Goal: Find specific page/section: Find specific page/section

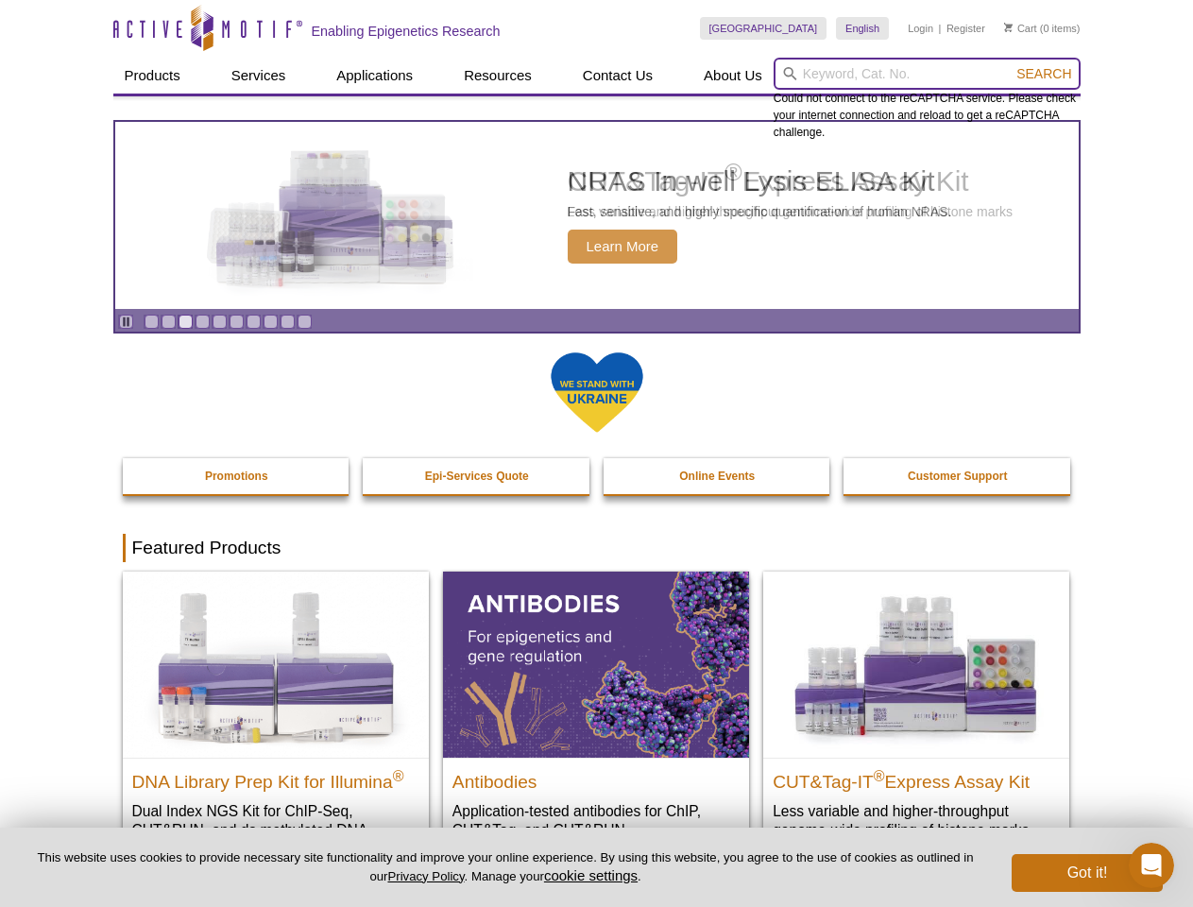
click at [927, 74] on input "search" at bounding box center [927, 74] width 307 height 32
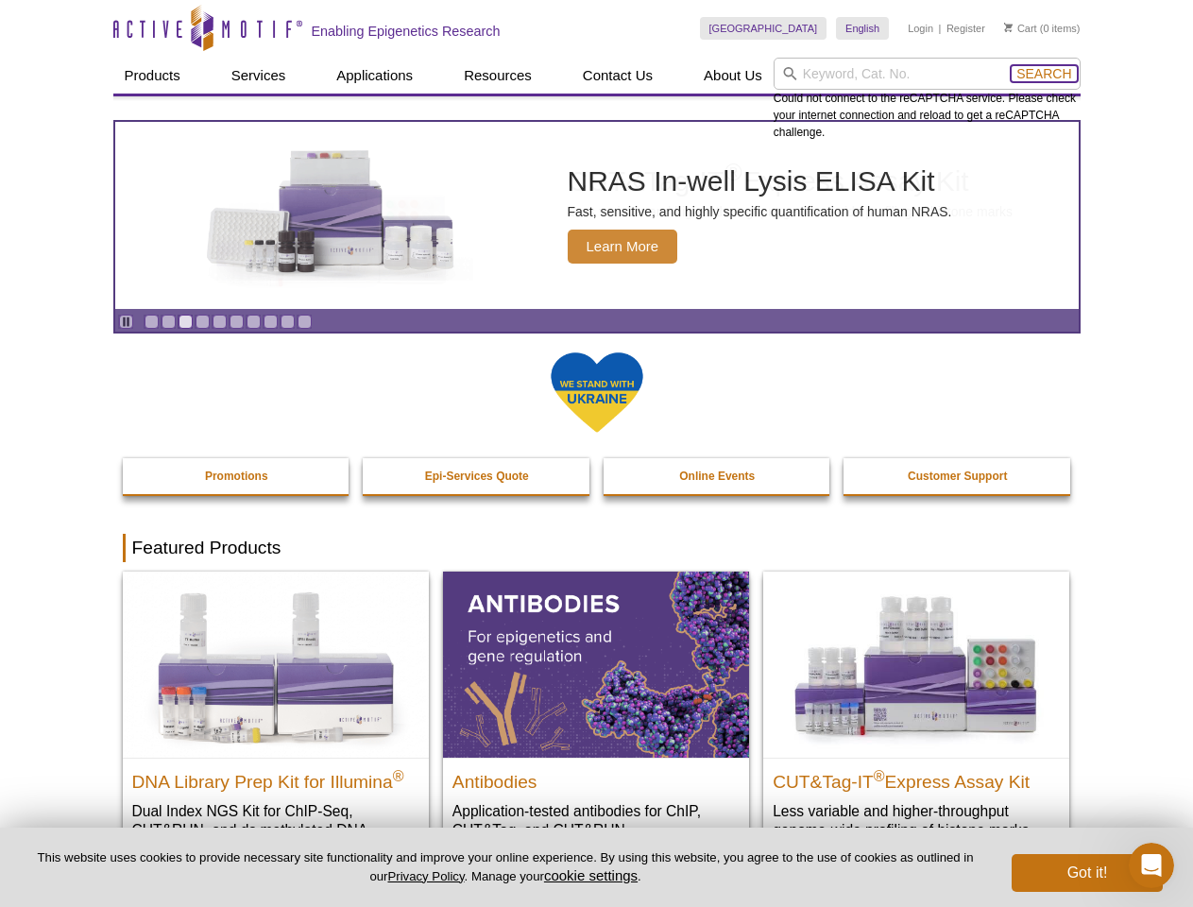
click at [1044, 74] on span "Search" at bounding box center [1044, 73] width 55 height 15
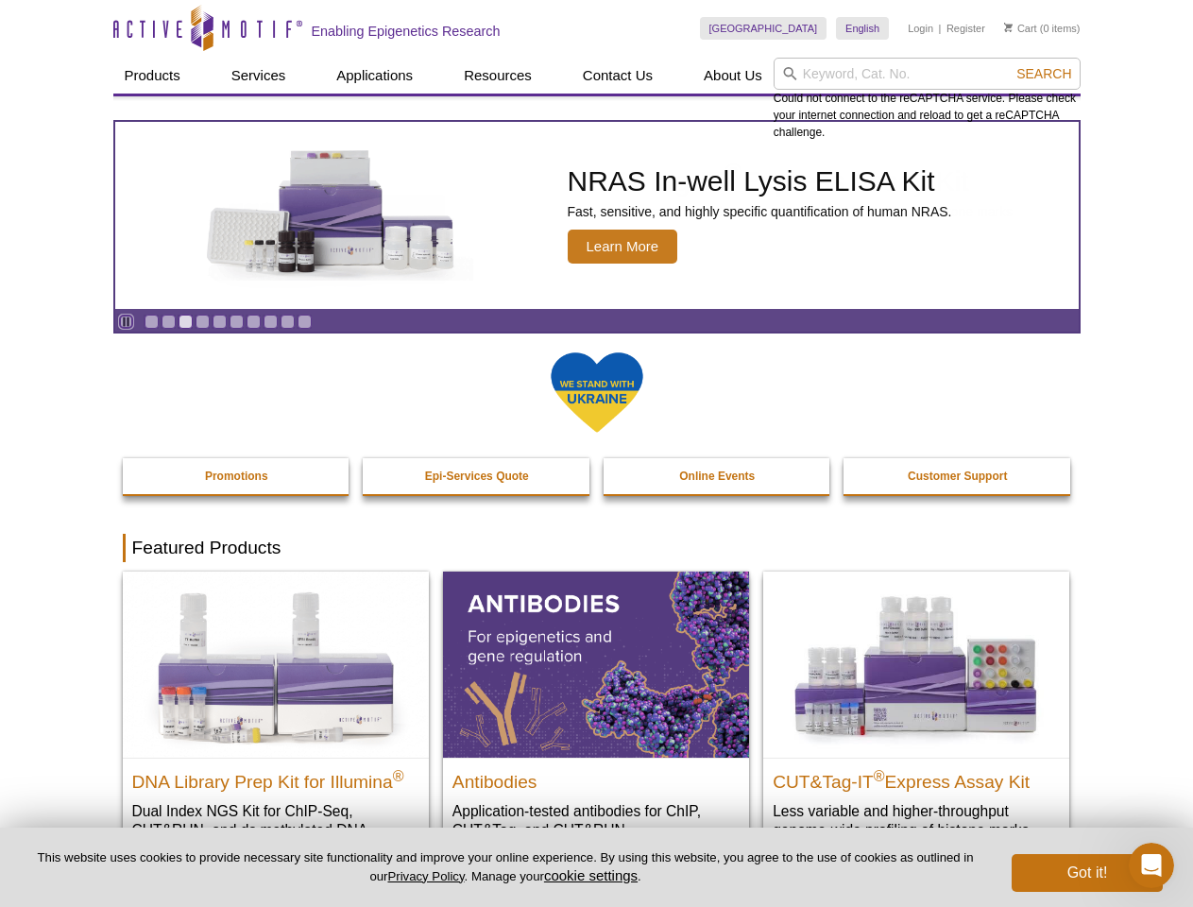
click at [126, 321] on icon "Pause" at bounding box center [126, 322] width 12 height 12
click at [151, 321] on link "Go to slide 1" at bounding box center [152, 322] width 14 height 14
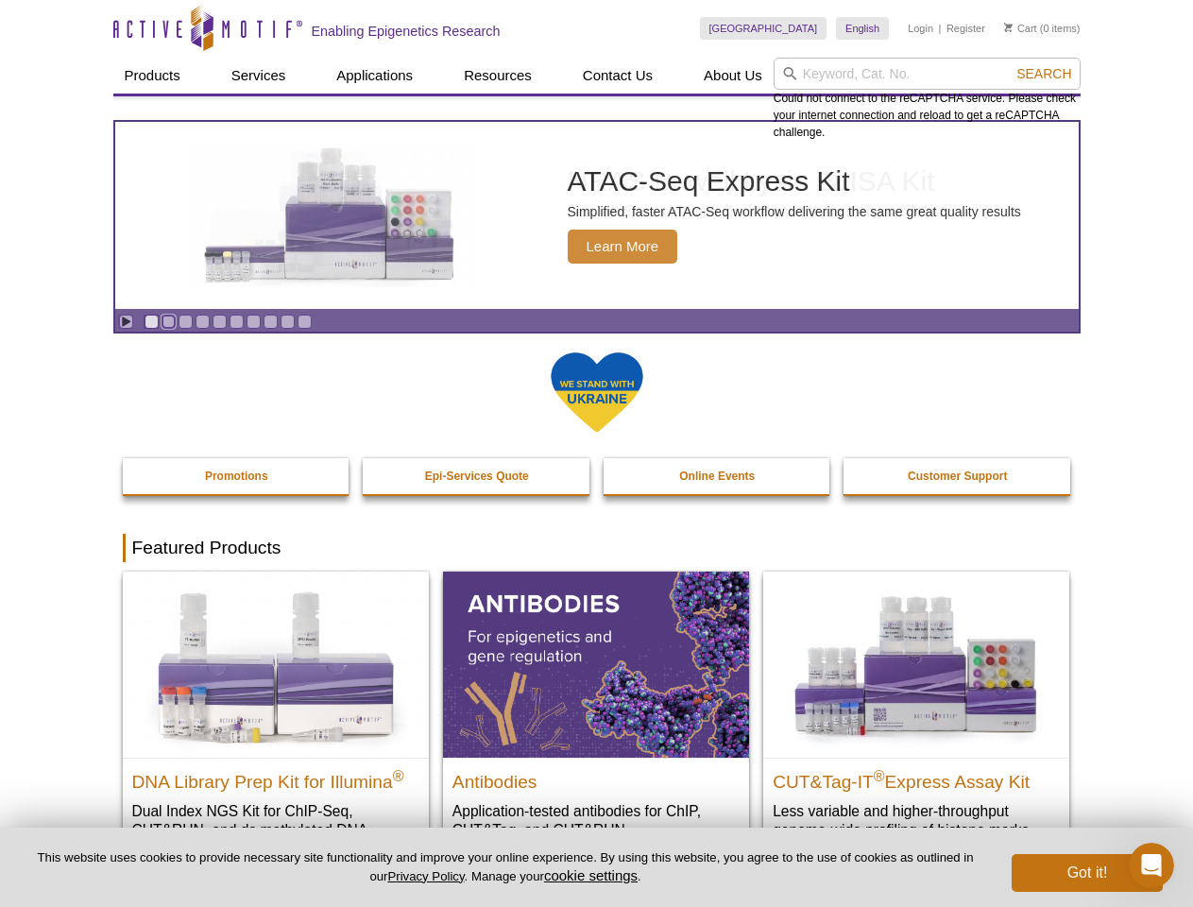
click at [168, 321] on link "Go to slide 2" at bounding box center [169, 322] width 14 height 14
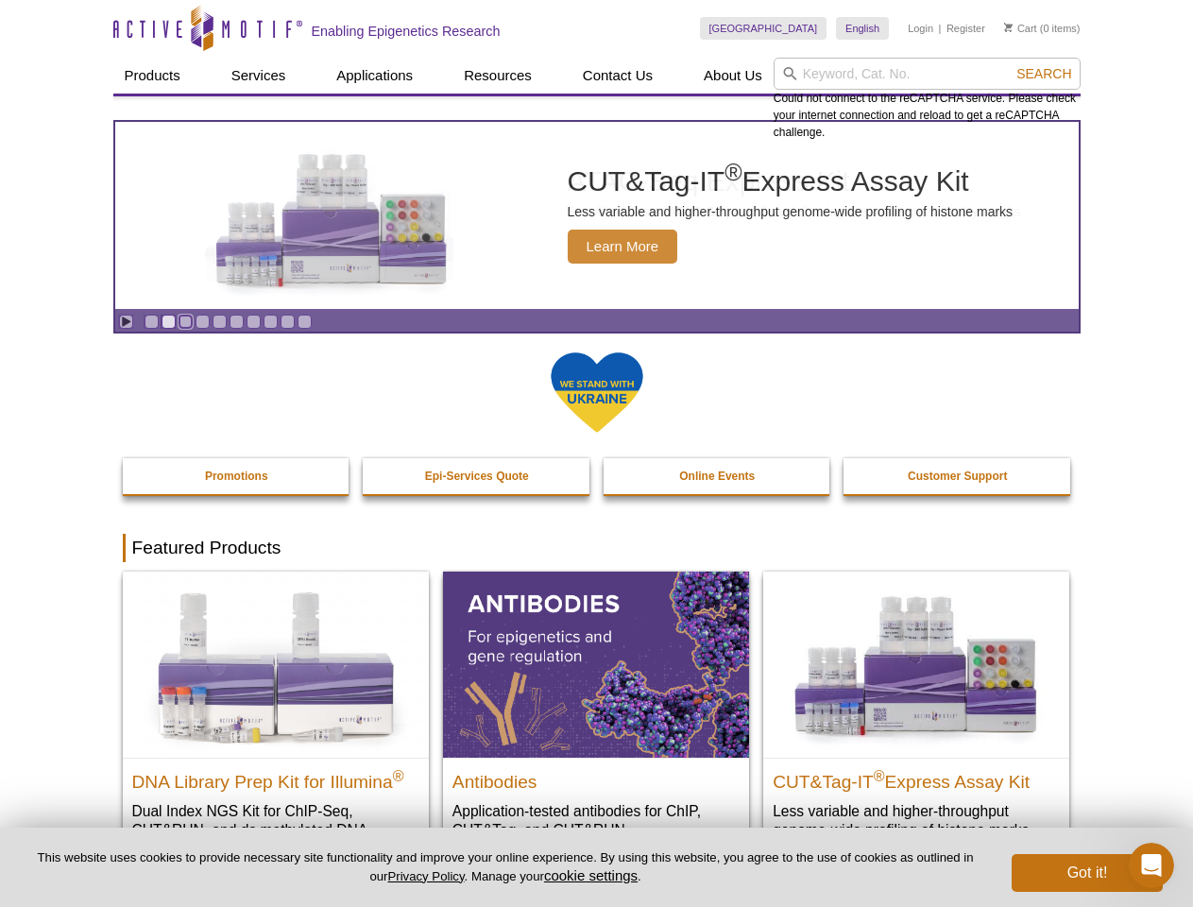
click at [185, 321] on link "Go to slide 3" at bounding box center [186, 322] width 14 height 14
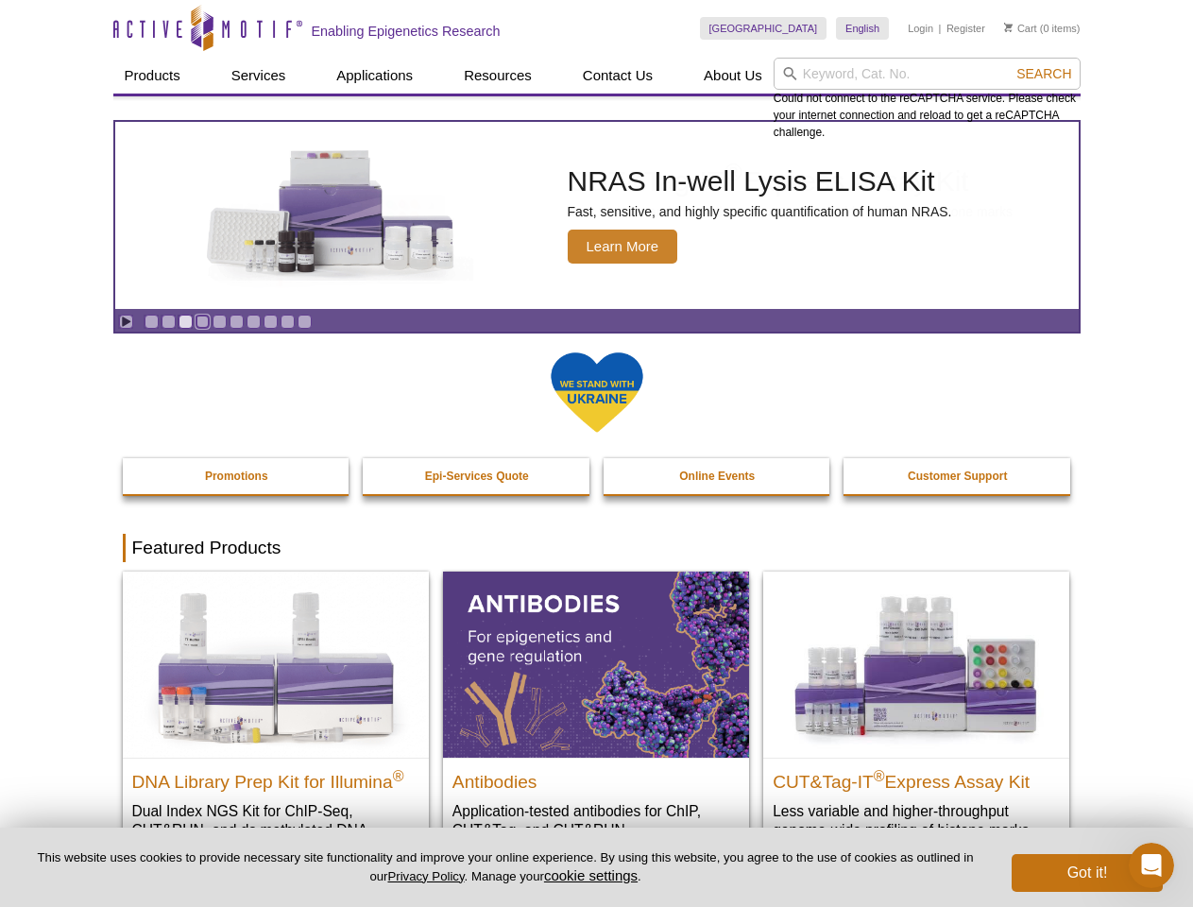
click at [202, 321] on link "Go to slide 4" at bounding box center [203, 322] width 14 height 14
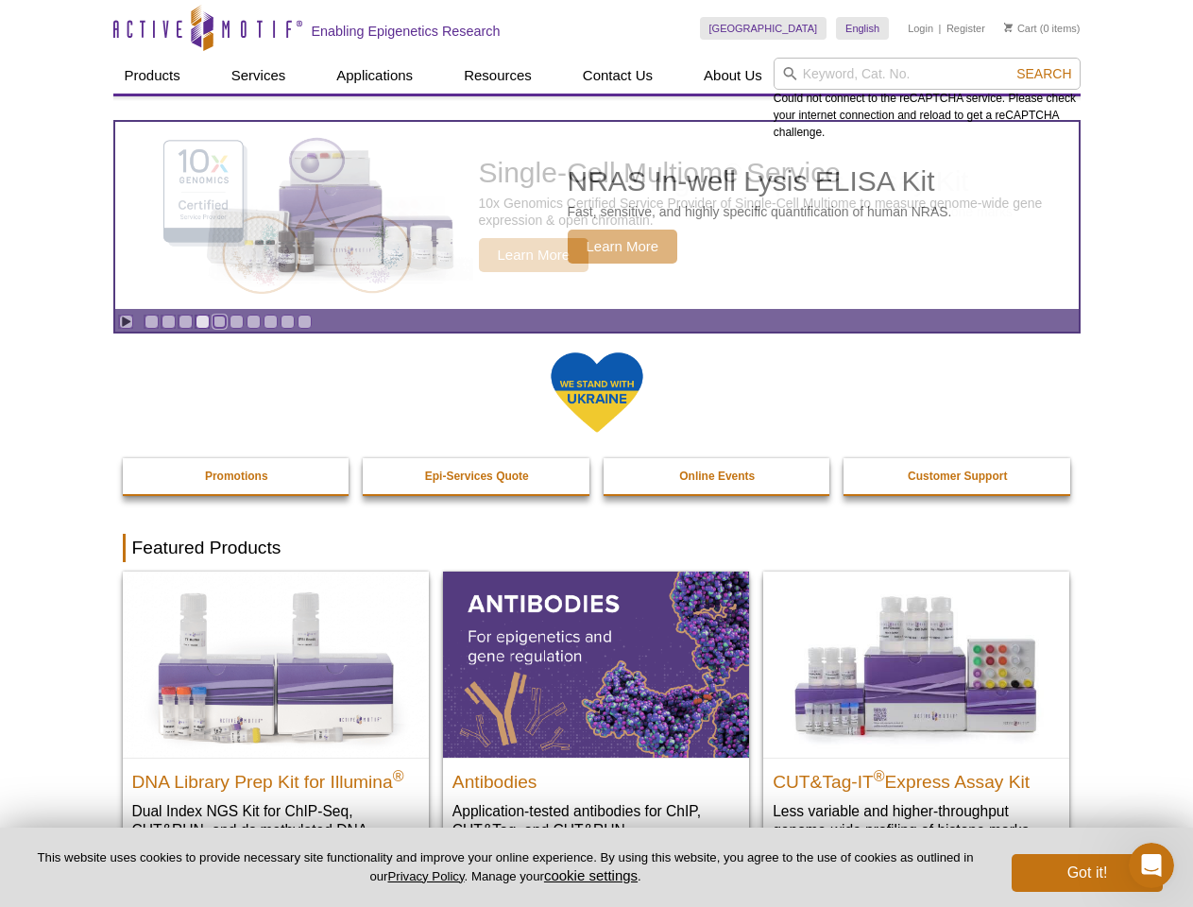
click at [219, 321] on link "Go to slide 5" at bounding box center [220, 322] width 14 height 14
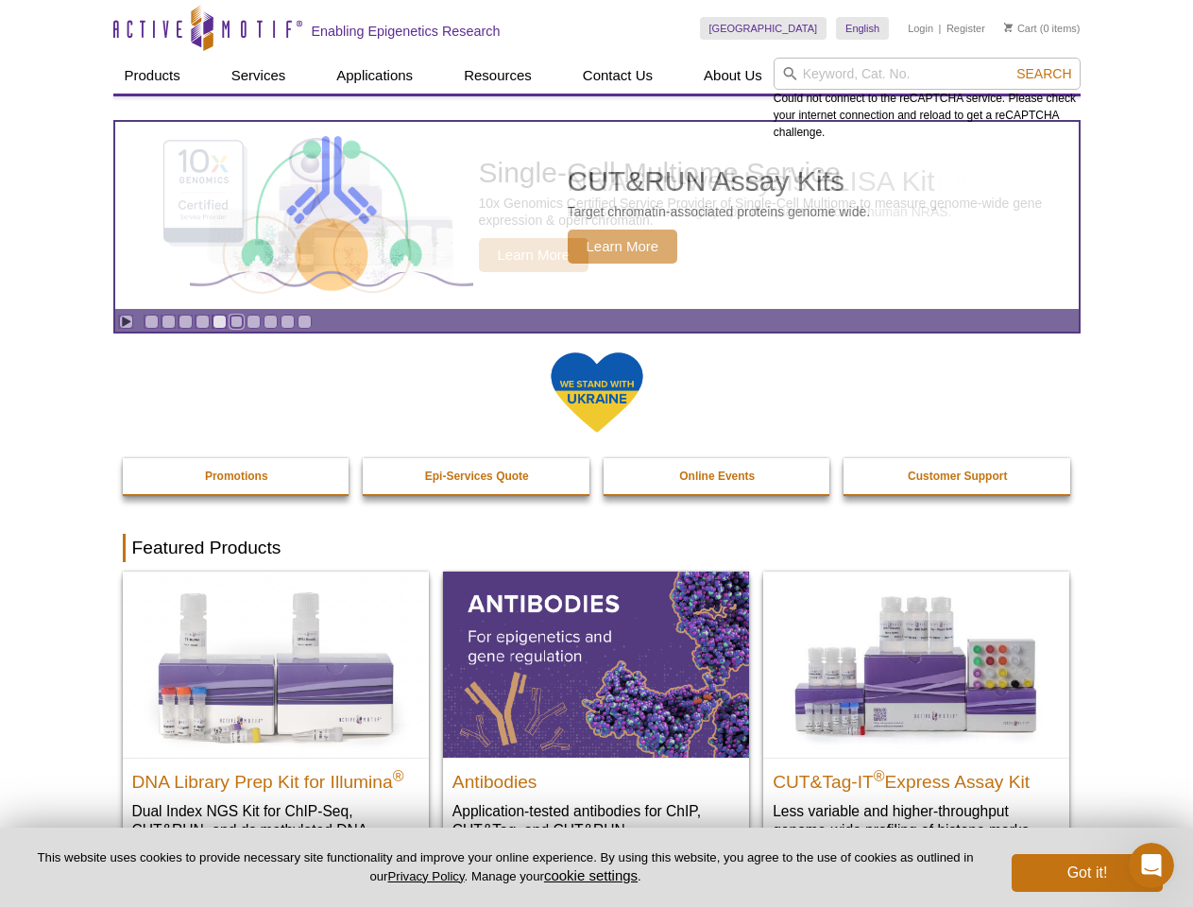
click at [236, 321] on link "Go to slide 6" at bounding box center [237, 322] width 14 height 14
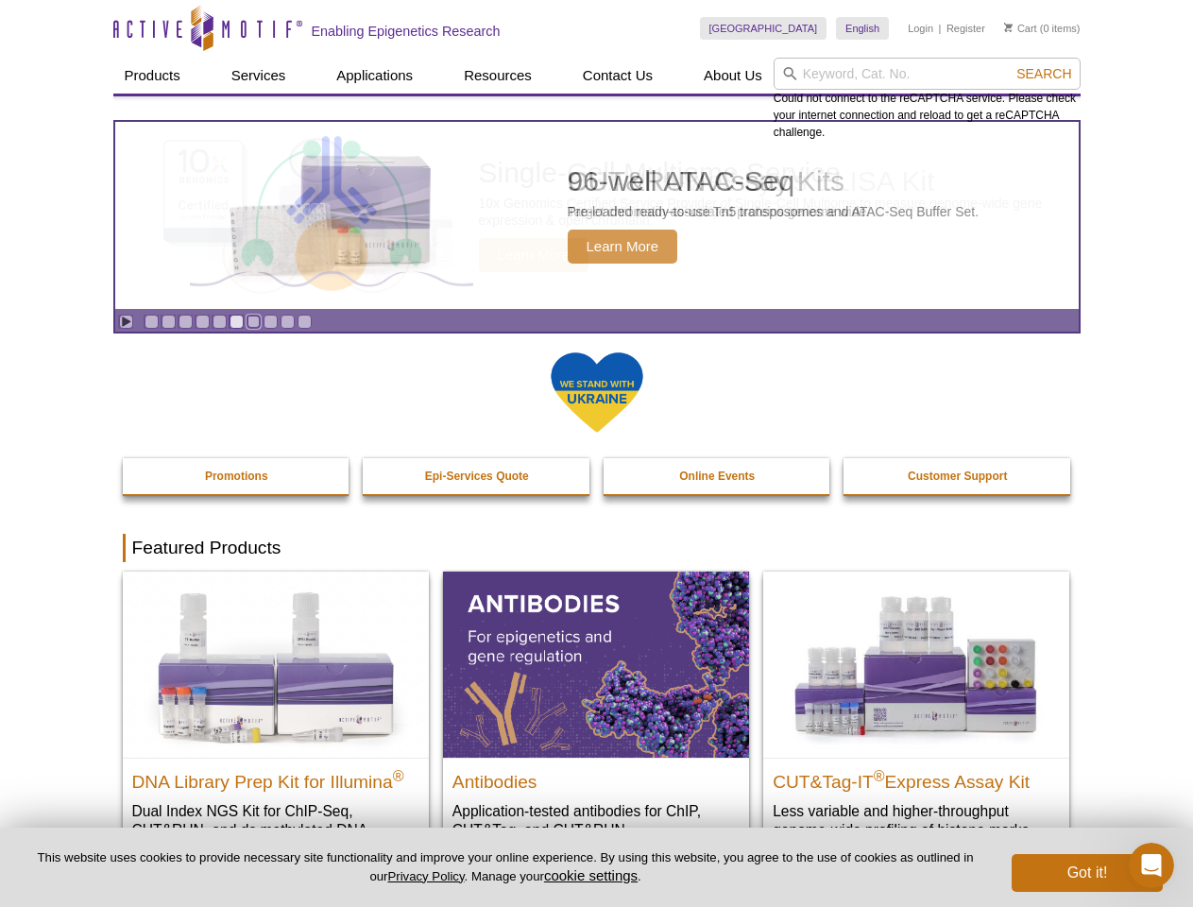
click at [253, 321] on link "Go to slide 7" at bounding box center [254, 322] width 14 height 14
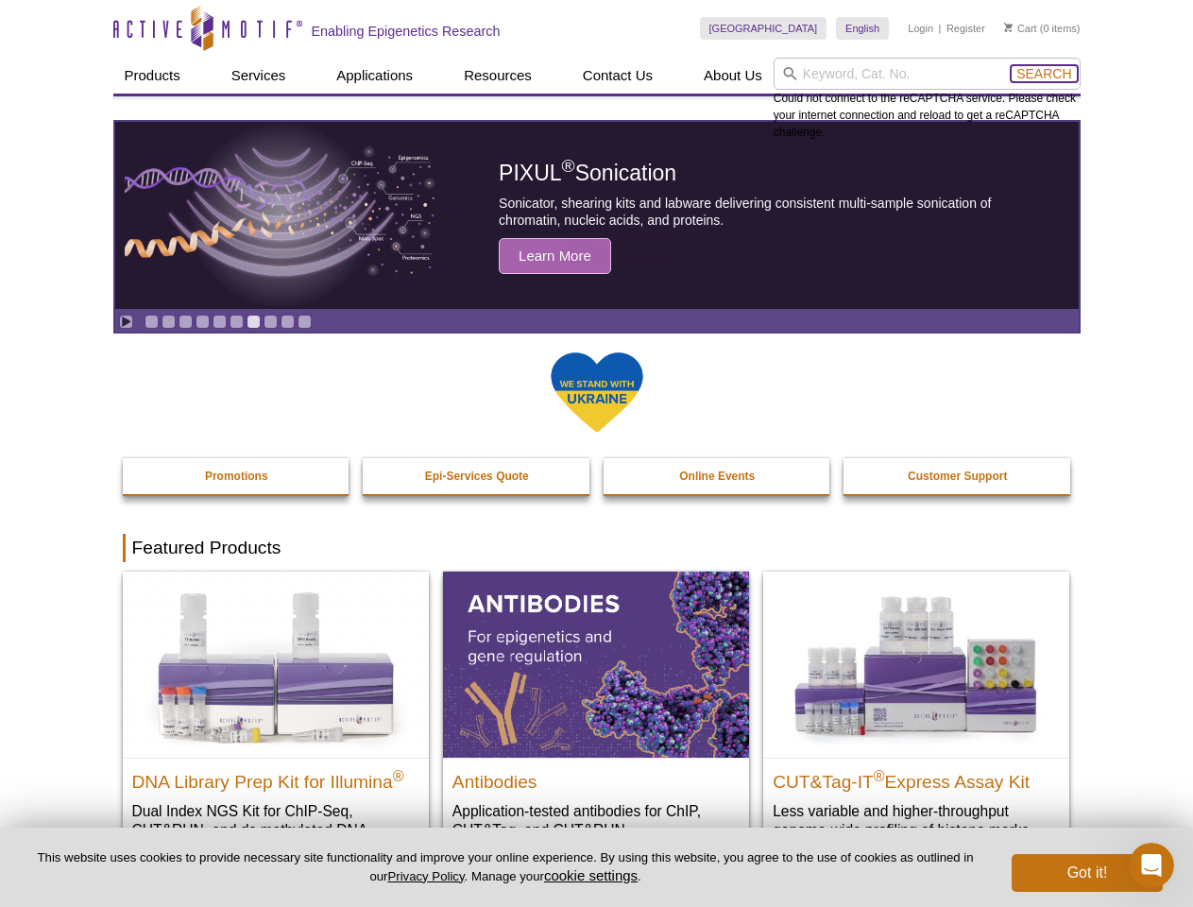
click at [1044, 74] on span "Search" at bounding box center [1044, 73] width 55 height 15
